Goal: Information Seeking & Learning: Compare options

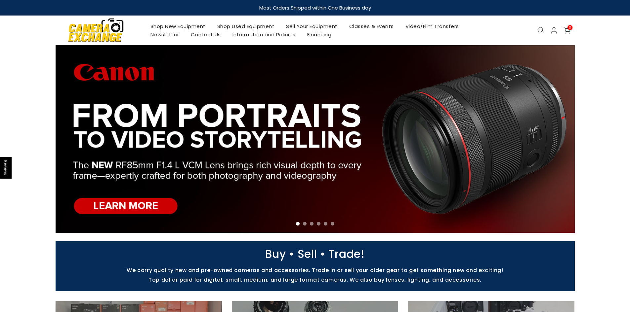
click at [169, 27] on link "Shop New Equipment" at bounding box center [177, 26] width 67 height 8
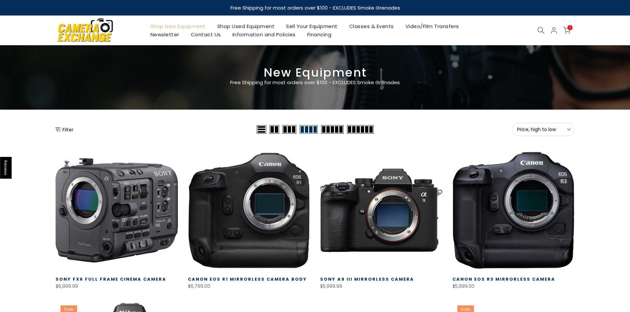
click at [65, 129] on button "Filter" at bounding box center [65, 129] width 18 height 7
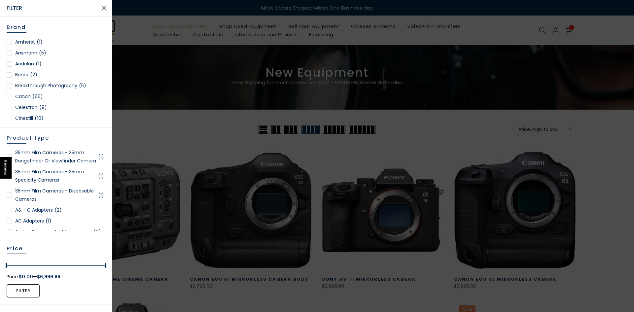
click at [232, 25] on div at bounding box center [317, 156] width 634 height 312
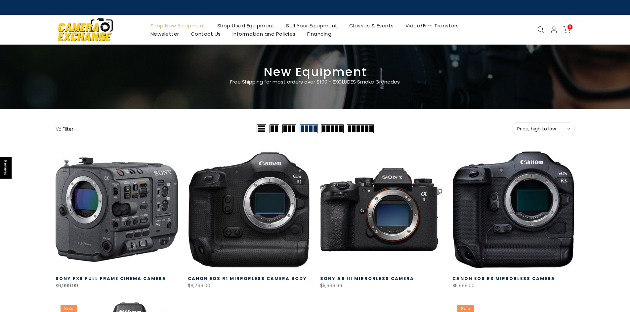
click at [232, 25] on link "Shop Used Equipment" at bounding box center [245, 25] width 69 height 8
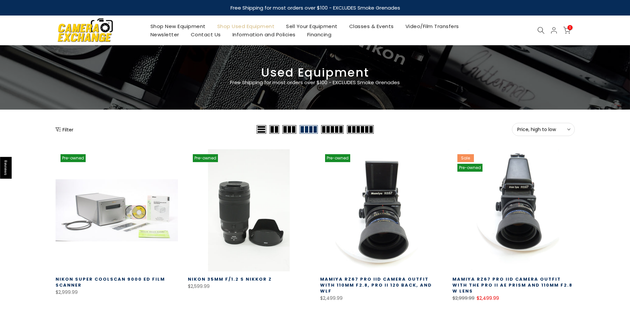
click at [58, 128] on icon "Show filters" at bounding box center [58, 129] width 5 height 5
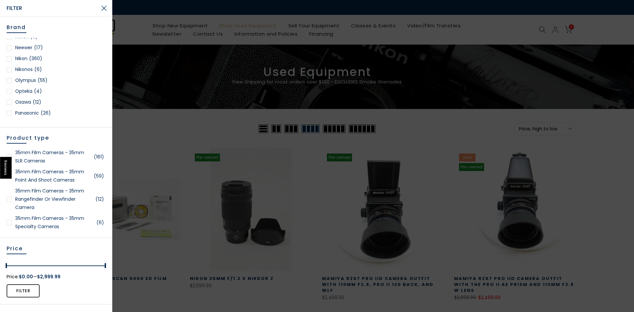
scroll to position [562, 0]
click at [9, 80] on div at bounding box center [9, 80] width 5 height 5
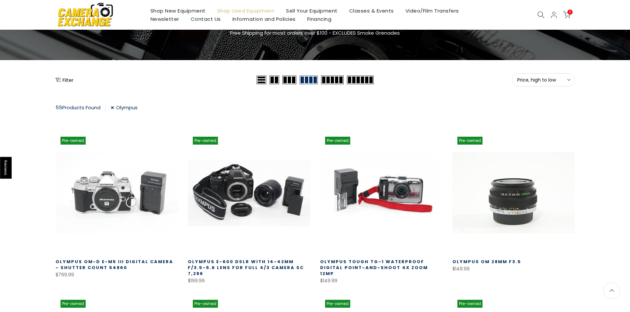
scroll to position [50, 0]
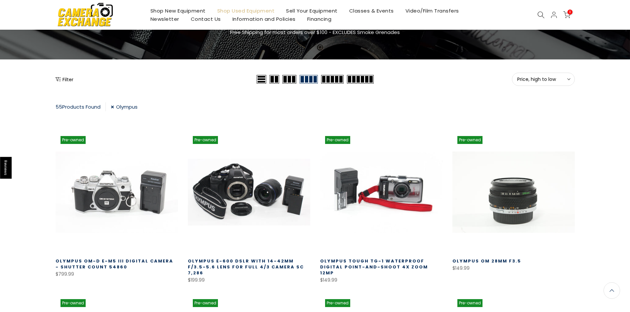
click at [570, 78] on icon at bounding box center [568, 79] width 3 height 3
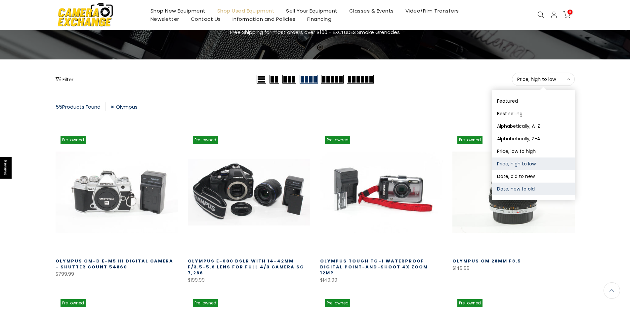
click at [513, 189] on button "Date, new to old" at bounding box center [533, 189] width 83 height 13
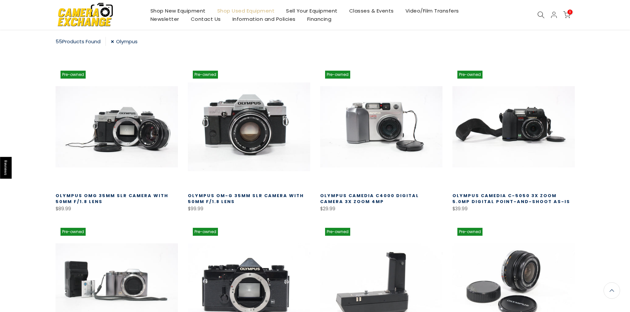
scroll to position [116, 0]
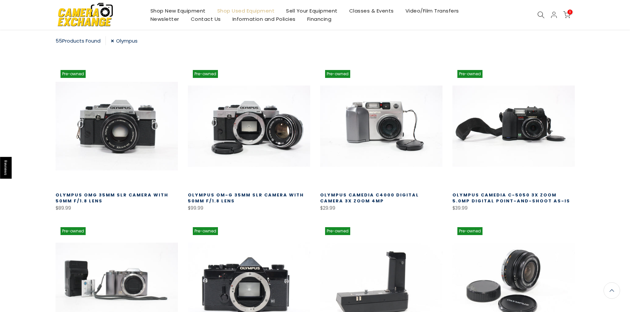
click at [103, 155] on link at bounding box center [117, 126] width 122 height 122
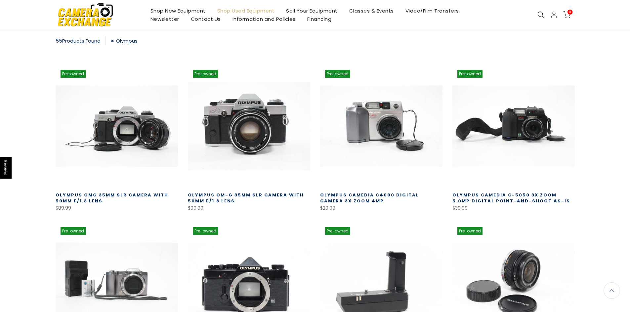
click at [220, 123] on link at bounding box center [249, 126] width 122 height 122
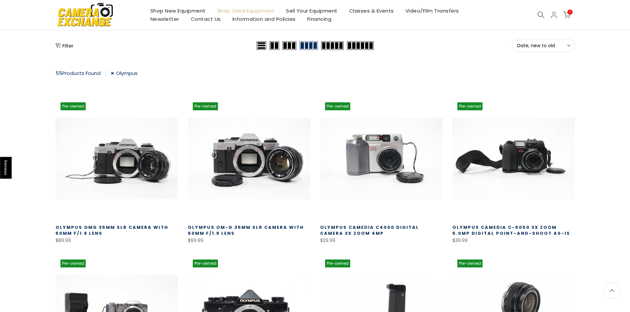
scroll to position [83, 0]
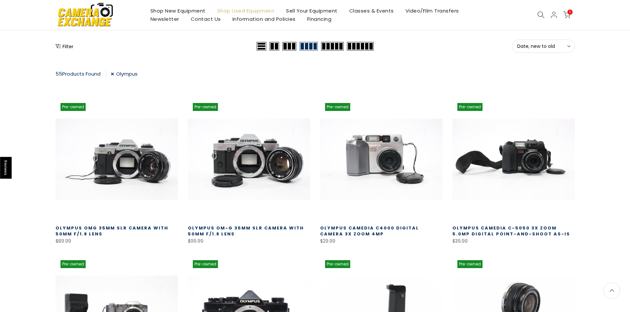
click at [116, 73] on link "Olympus" at bounding box center [124, 73] width 27 height 9
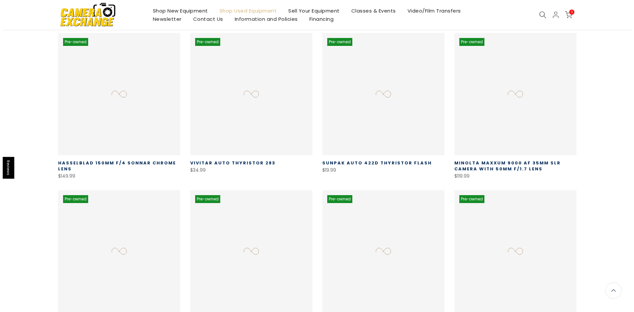
scroll to position [50, 0]
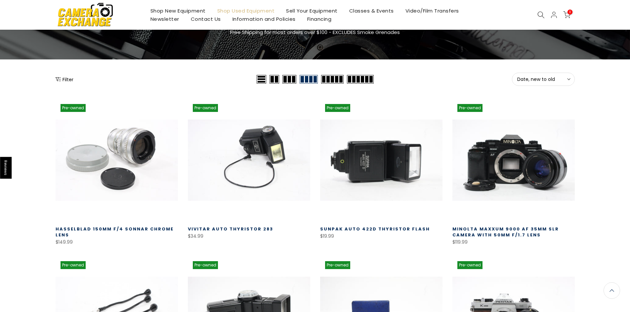
click at [67, 77] on button "Filter" at bounding box center [65, 79] width 18 height 7
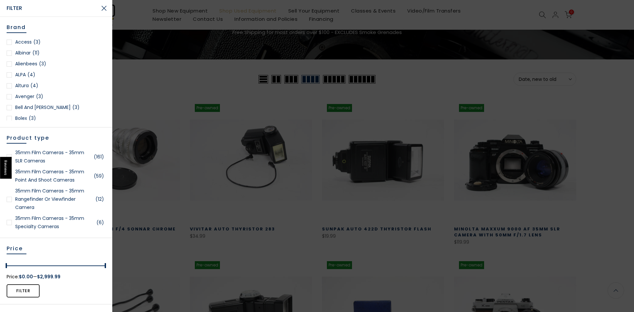
click at [407, 92] on div at bounding box center [317, 156] width 634 height 312
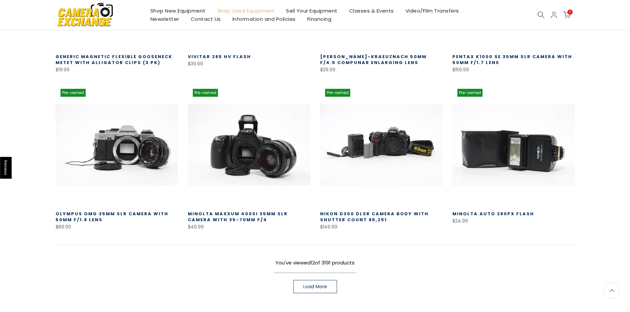
scroll to position [381, 0]
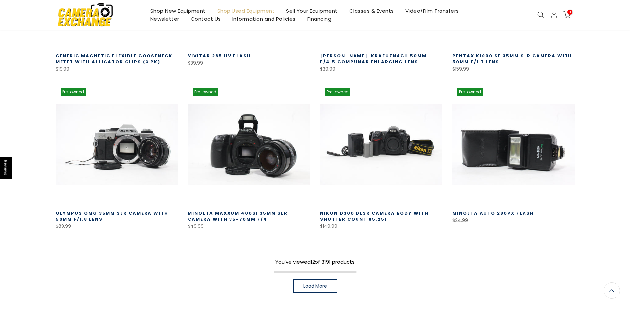
click at [317, 284] on span "Load More" at bounding box center [315, 286] width 24 height 5
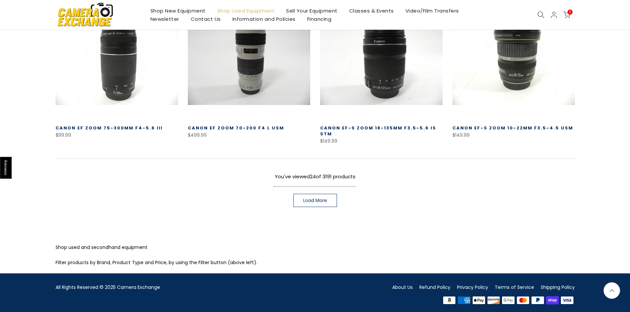
scroll to position [947, 0]
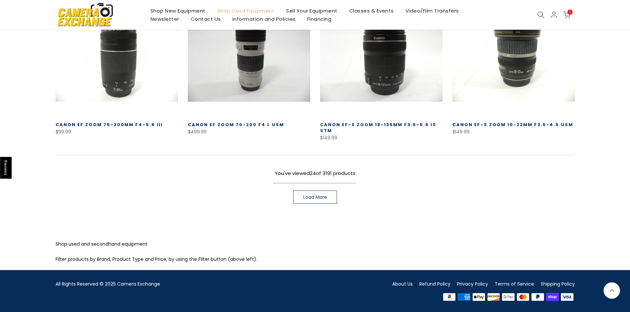
click at [306, 195] on span "Load More" at bounding box center [315, 197] width 24 height 5
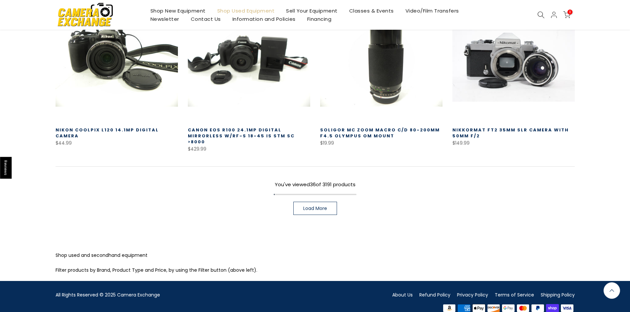
scroll to position [1425, 0]
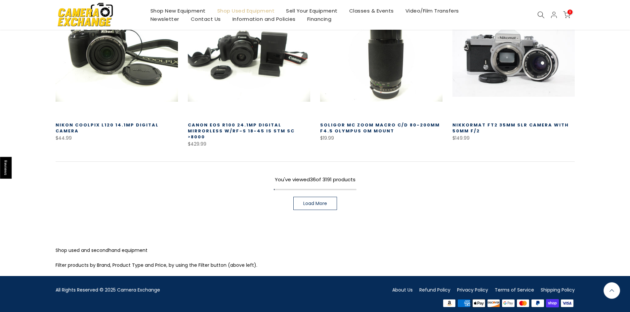
click at [325, 201] on span "Load More" at bounding box center [315, 203] width 24 height 5
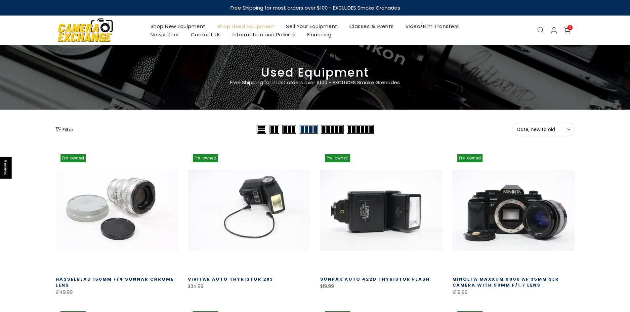
click at [65, 131] on button "Filter" at bounding box center [65, 129] width 18 height 7
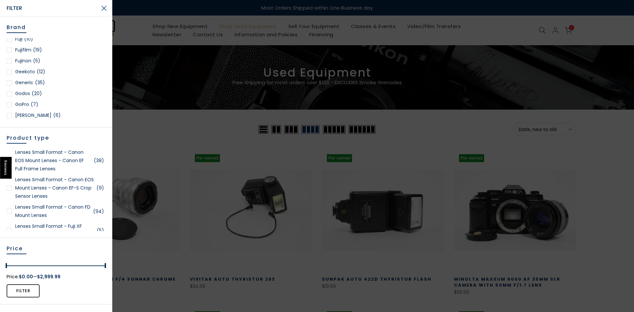
scroll to position [661, 0]
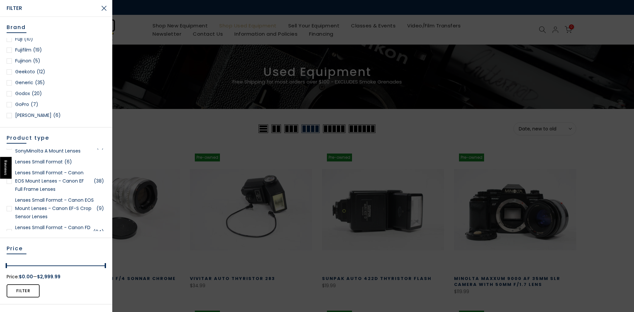
click at [10, 181] on div at bounding box center [9, 181] width 5 height 5
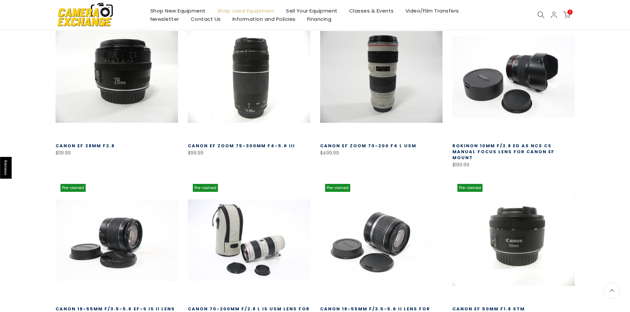
scroll to position [149, 0]
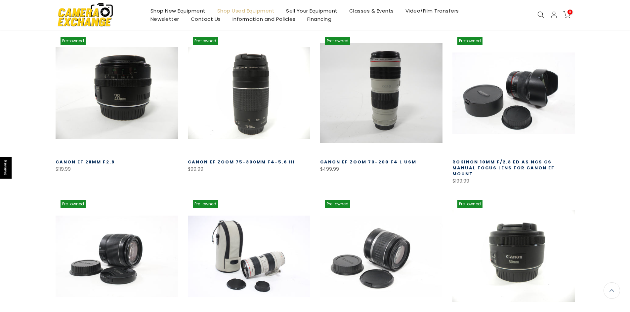
click at [403, 112] on link at bounding box center [381, 93] width 122 height 122
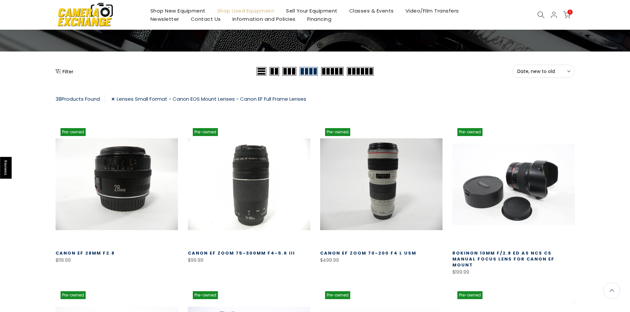
scroll to position [17, 0]
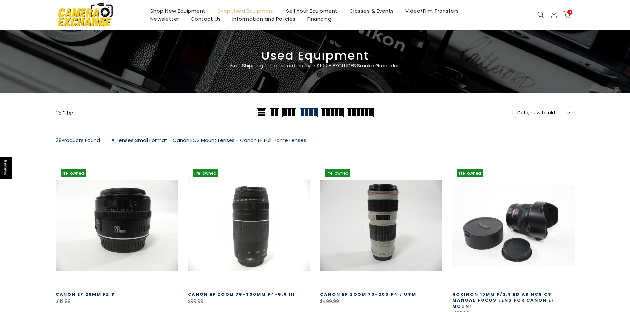
click at [114, 141] on link "Lenses Small Format - Canon EOS Mount Lenses - Canon EF Full Frame Lenses" at bounding box center [208, 140] width 195 height 9
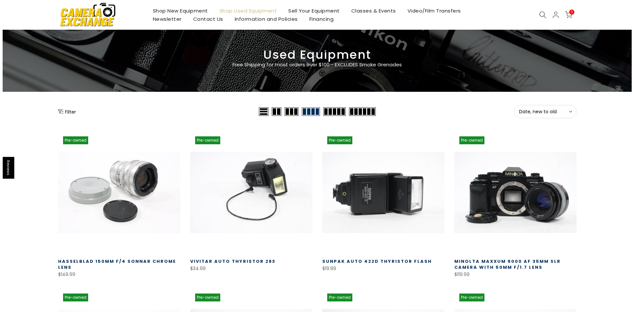
scroll to position [17, 0]
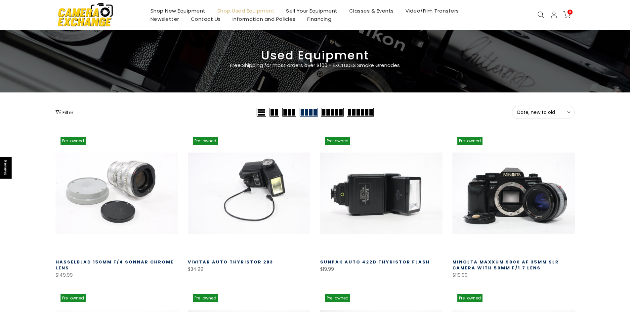
click at [65, 111] on button "Filter" at bounding box center [65, 112] width 18 height 7
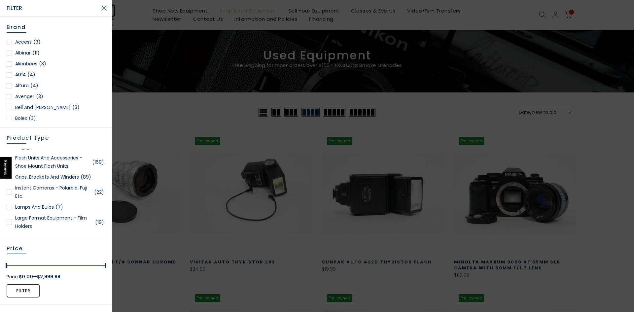
click at [10, 192] on div at bounding box center [9, 192] width 5 height 5
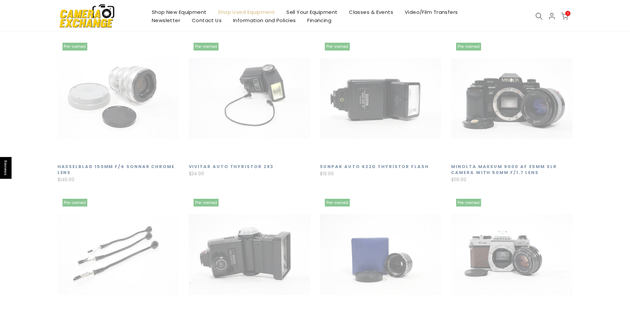
scroll to position [116, 0]
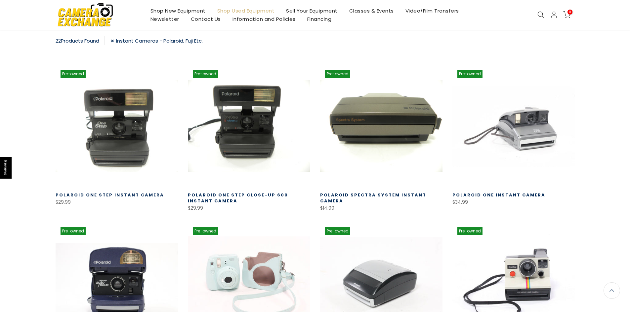
click at [117, 39] on link "Instant Cameras - Polaroid, Fuji Etc." at bounding box center [157, 40] width 92 height 9
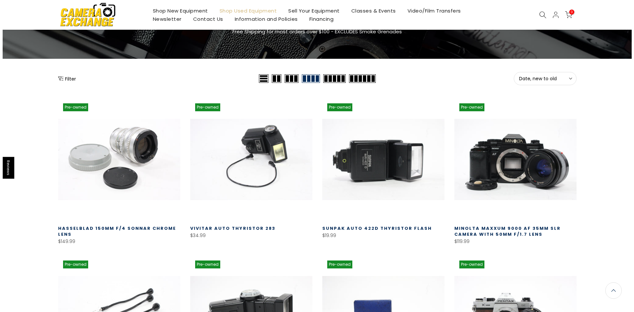
scroll to position [50, 0]
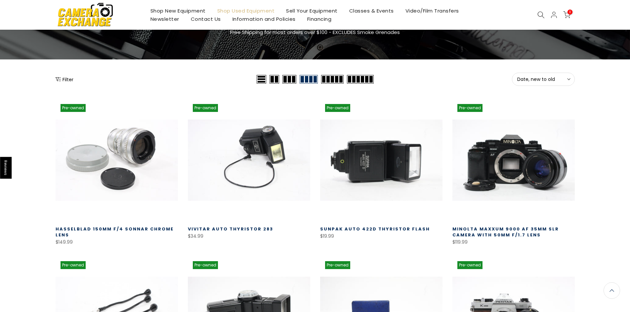
click at [62, 76] on button "Filter" at bounding box center [65, 79] width 18 height 7
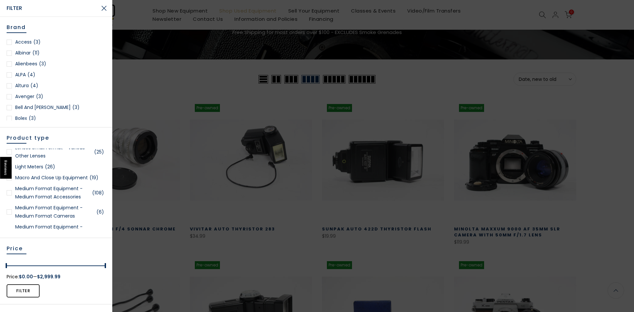
scroll to position [0, 0]
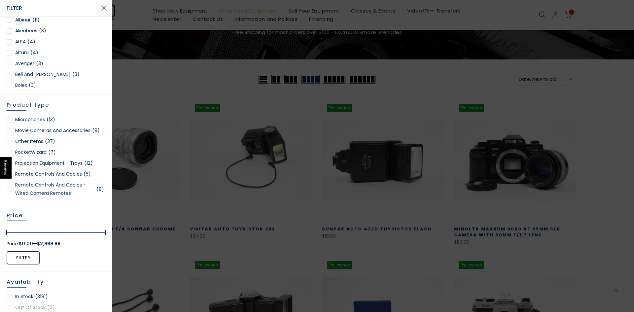
click at [9, 134] on div at bounding box center [9, 130] width 5 height 5
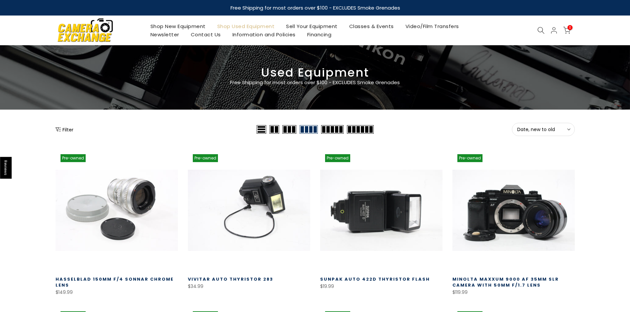
click at [62, 129] on button "Filter" at bounding box center [65, 129] width 18 height 7
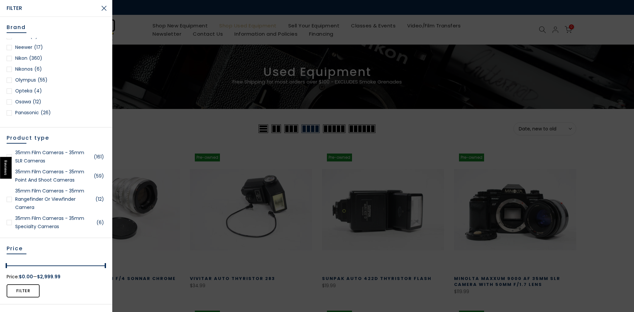
click at [10, 57] on div at bounding box center [9, 58] width 5 height 5
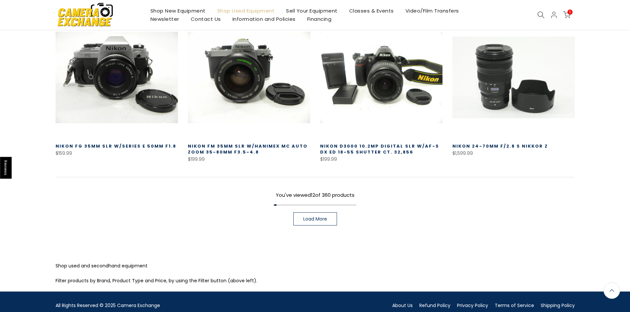
click at [312, 214] on link "Load More" at bounding box center [315, 218] width 44 height 13
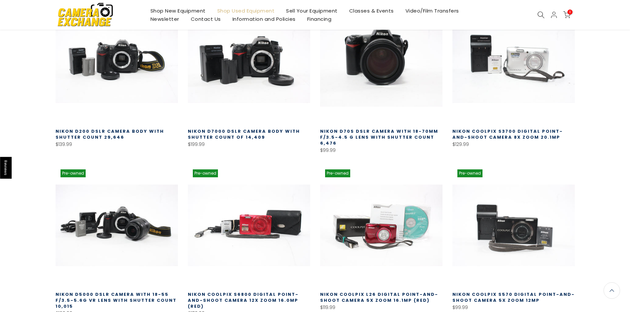
scroll to position [810, 0]
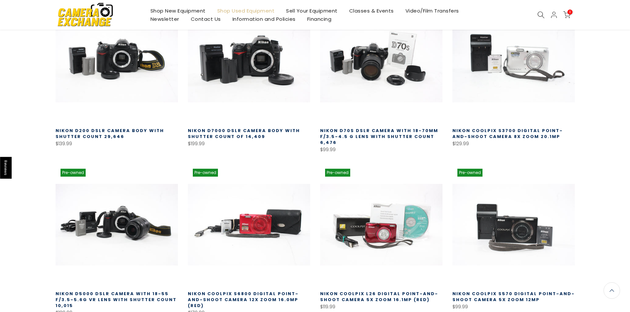
click at [171, 11] on link "Shop New Equipment" at bounding box center [177, 11] width 67 height 8
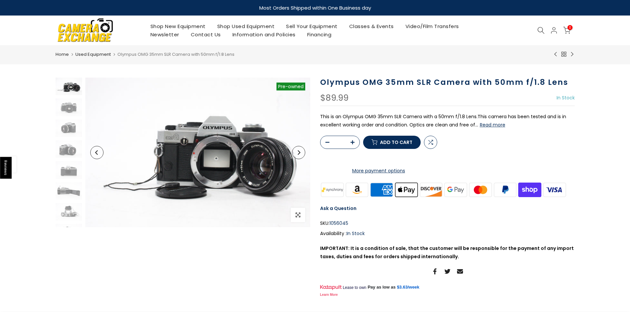
click at [213, 139] on img at bounding box center [197, 153] width 225 height 150
click at [65, 106] on img at bounding box center [69, 107] width 26 height 18
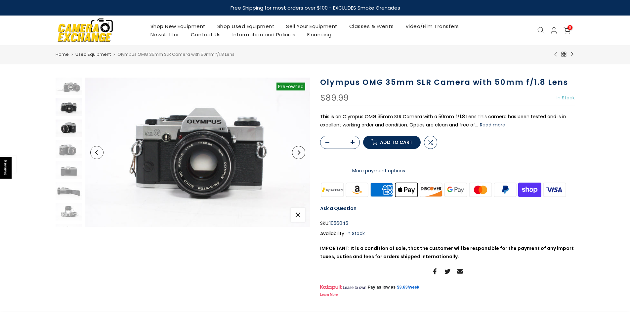
click at [66, 127] on img at bounding box center [69, 129] width 26 height 18
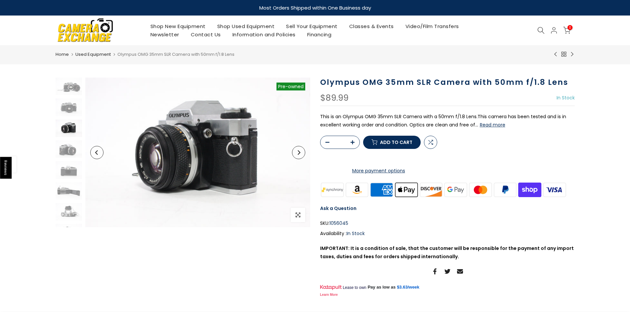
scroll to position [9, 0]
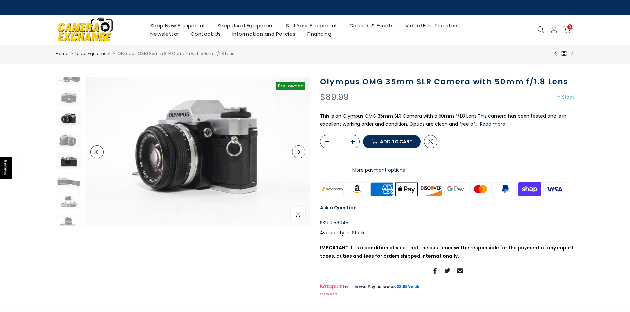
click at [68, 161] on img at bounding box center [69, 161] width 26 height 18
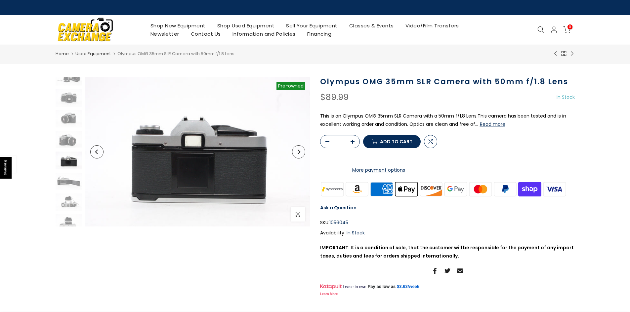
scroll to position [15, 0]
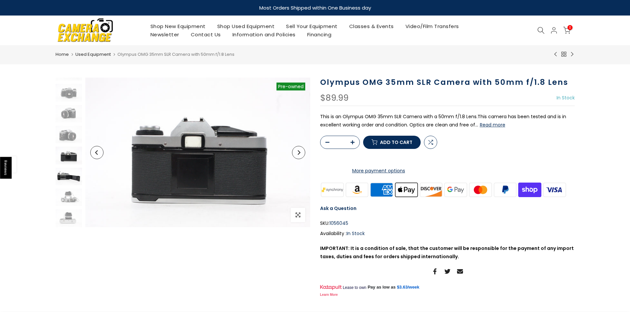
click at [71, 175] on img at bounding box center [69, 177] width 26 height 18
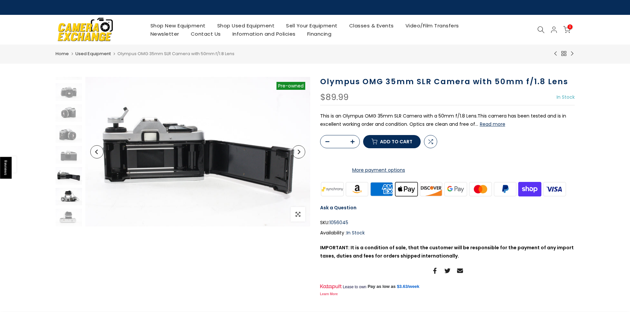
click at [69, 199] on img at bounding box center [69, 197] width 26 height 18
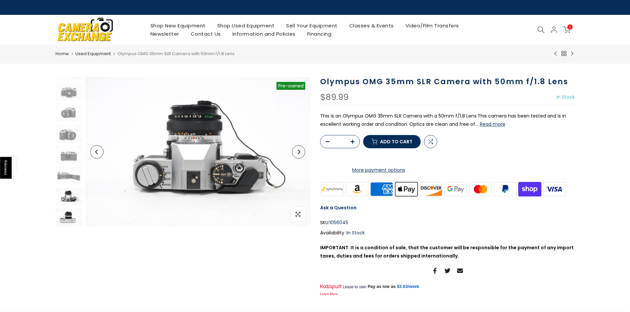
click at [65, 216] on img at bounding box center [69, 218] width 26 height 18
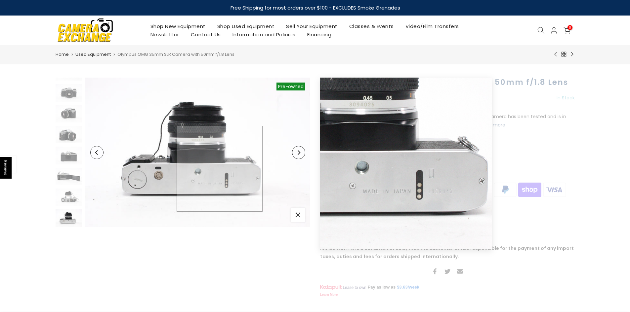
click at [219, 169] on img at bounding box center [197, 153] width 225 height 150
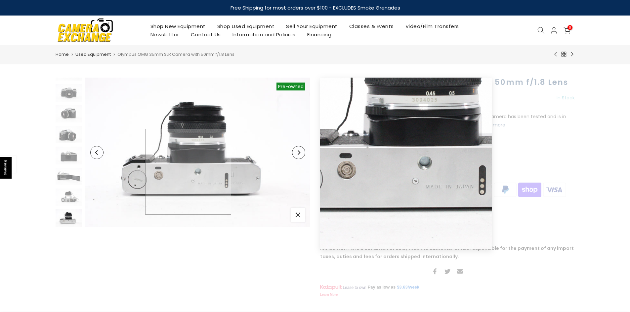
click at [188, 172] on img at bounding box center [197, 153] width 225 height 150
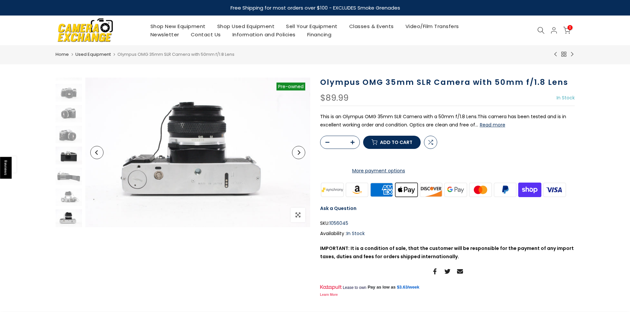
click at [63, 152] on img at bounding box center [69, 156] width 26 height 18
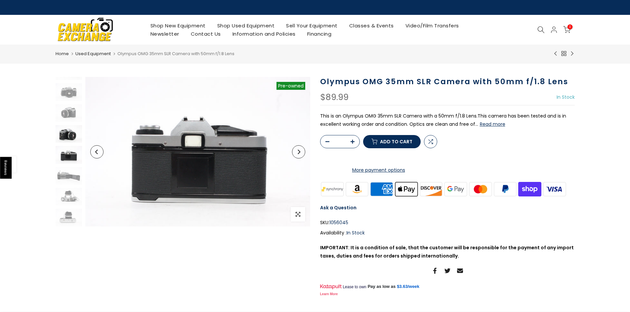
click at [68, 135] on img at bounding box center [69, 134] width 26 height 18
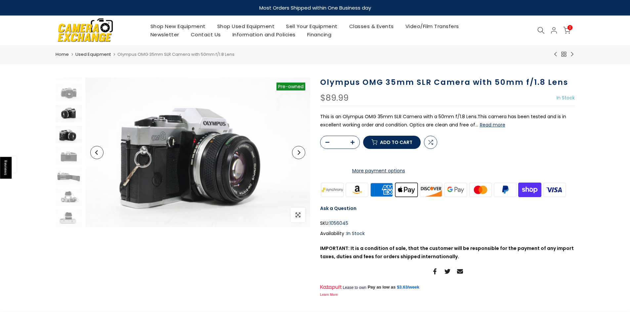
click at [63, 114] on img at bounding box center [69, 114] width 26 height 18
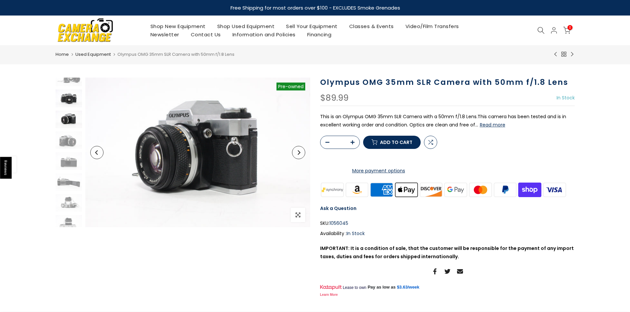
click at [67, 96] on img at bounding box center [69, 99] width 26 height 18
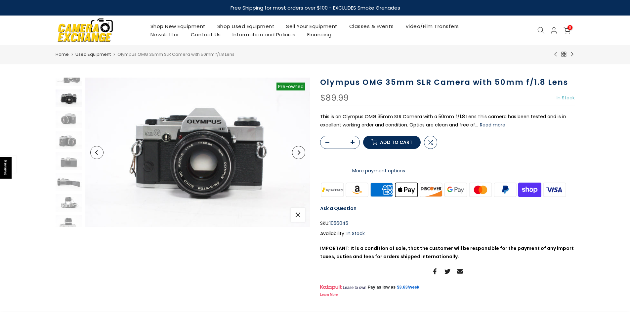
scroll to position [0, 0]
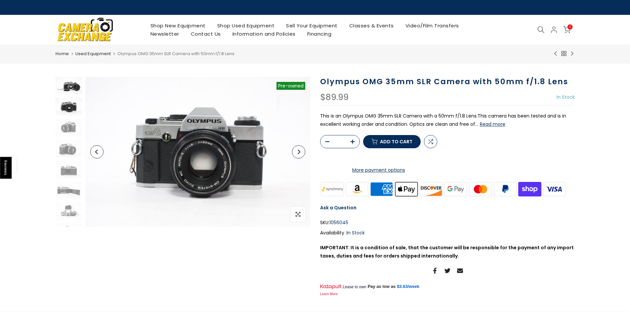
click at [65, 87] on img at bounding box center [69, 86] width 26 height 18
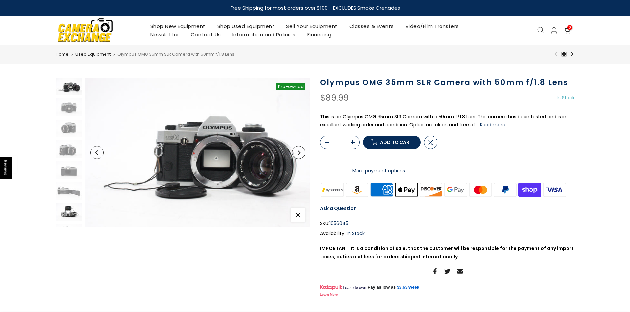
click at [69, 212] on img at bounding box center [69, 212] width 26 height 18
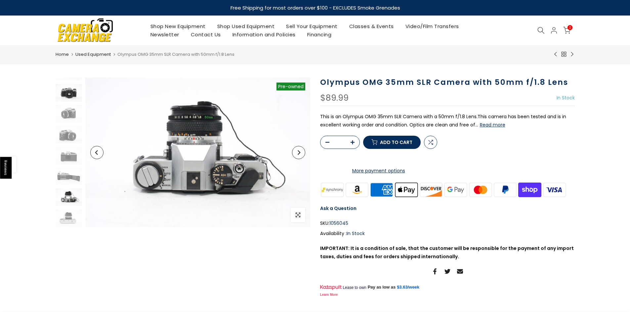
click at [64, 90] on img at bounding box center [69, 93] width 26 height 18
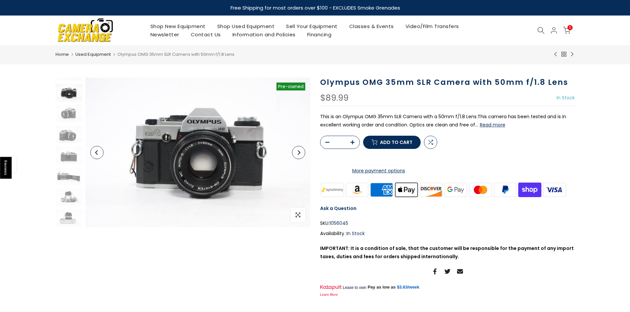
scroll to position [0, 0]
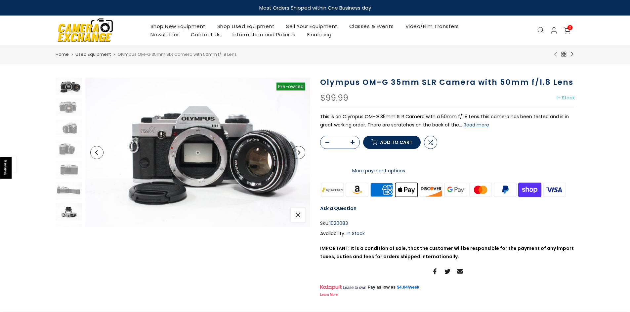
click at [68, 208] on img at bounding box center [69, 212] width 26 height 18
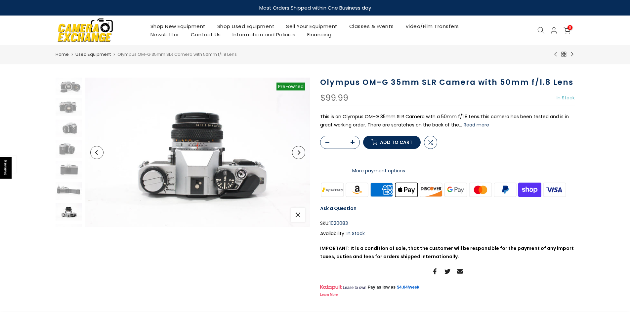
scroll to position [15, 0]
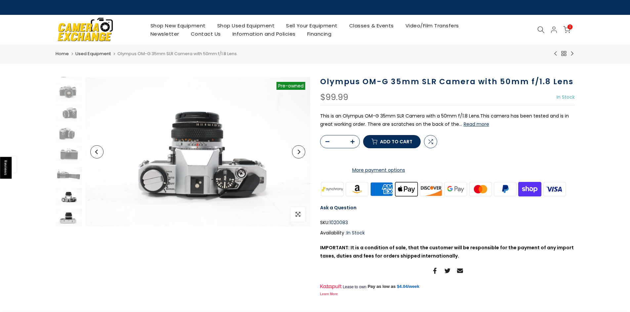
click at [67, 217] on img at bounding box center [69, 218] width 26 height 18
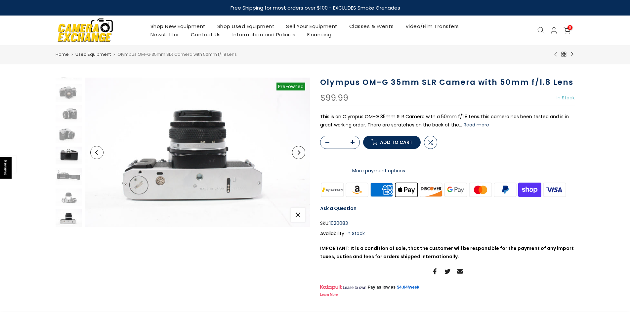
click at [68, 151] on img at bounding box center [69, 156] width 26 height 18
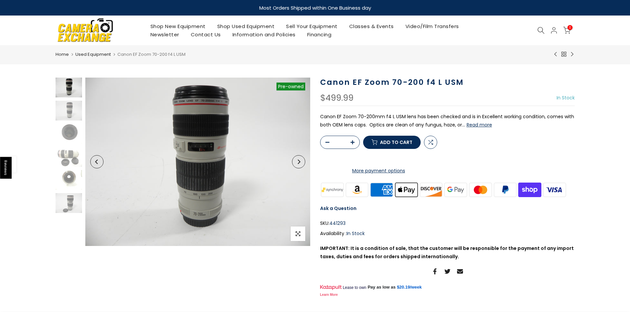
click at [471, 127] on button "Read more" at bounding box center [478, 125] width 25 height 6
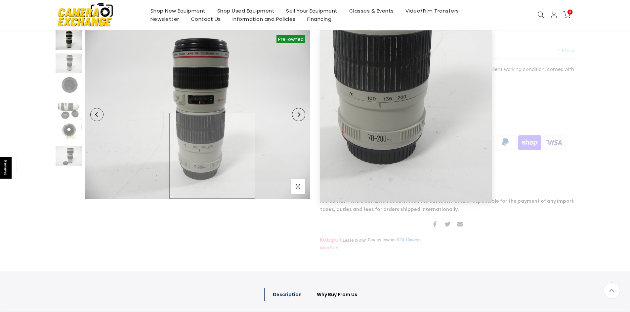
scroll to position [14, 0]
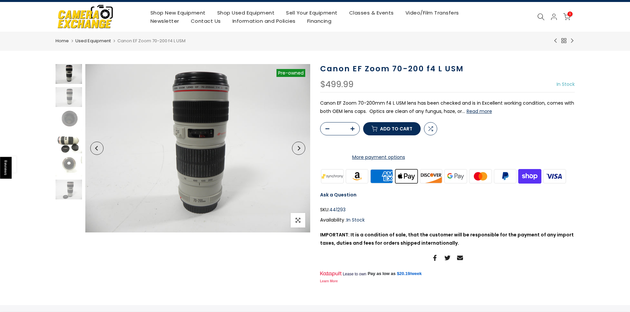
click at [60, 148] on img at bounding box center [69, 144] width 26 height 20
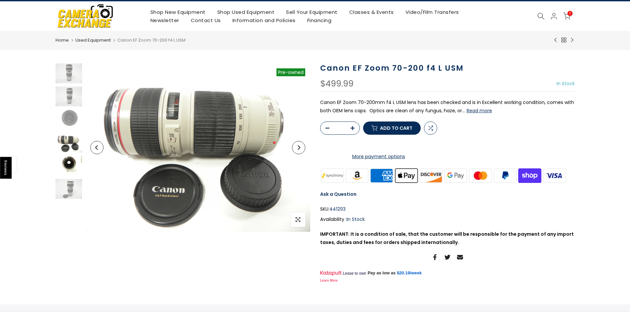
click at [65, 165] on img at bounding box center [69, 166] width 26 height 20
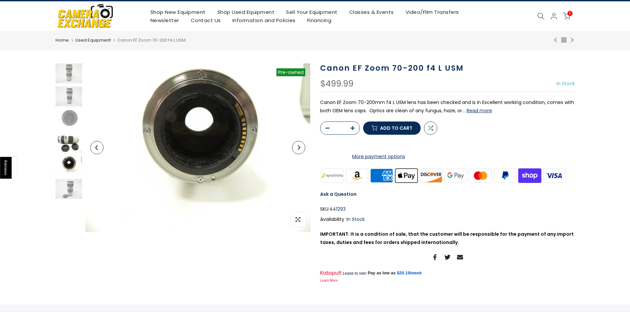
click at [68, 142] on img at bounding box center [69, 143] width 26 height 20
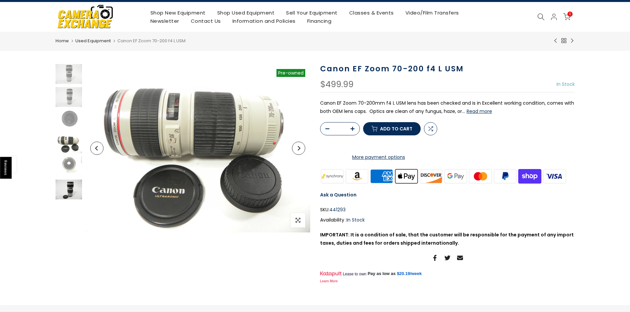
click at [71, 185] on img at bounding box center [69, 190] width 26 height 20
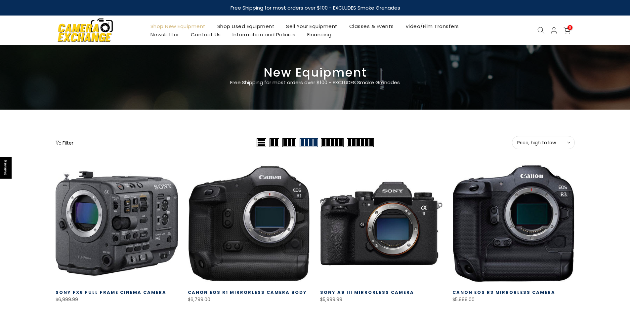
click at [62, 147] on div "Filter" at bounding box center [155, 142] width 199 height 13
click at [67, 140] on button "Filter" at bounding box center [65, 142] width 18 height 7
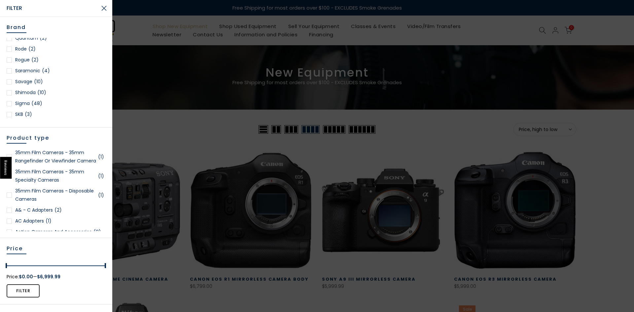
scroll to position [859, 0]
click at [8, 83] on div at bounding box center [9, 85] width 5 height 5
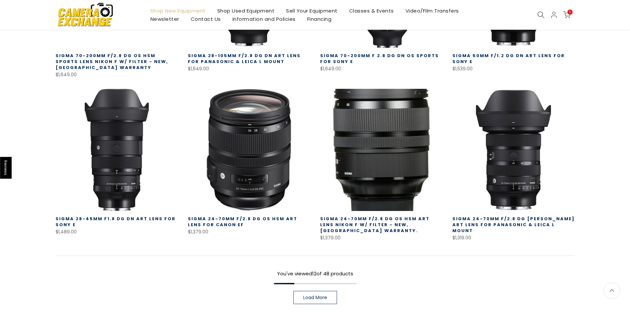
scroll to position [414, 0]
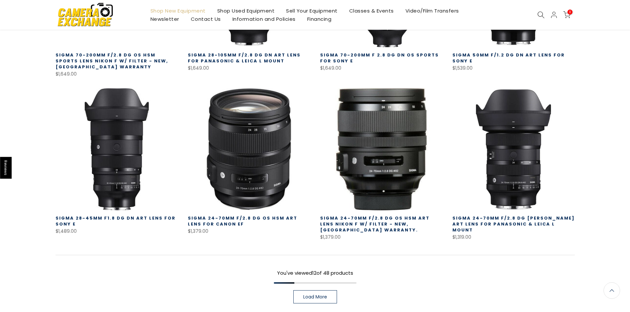
click at [311, 297] on link "Load More" at bounding box center [315, 296] width 44 height 13
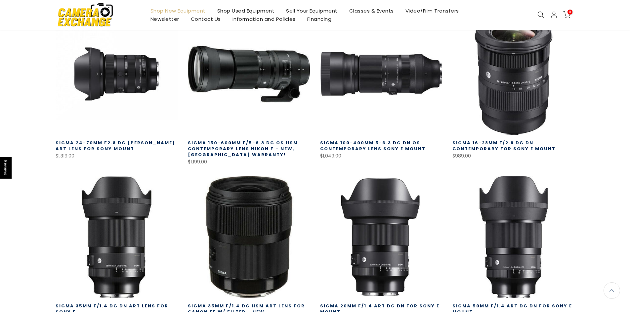
scroll to position [644, 0]
